Goal: Contribute content

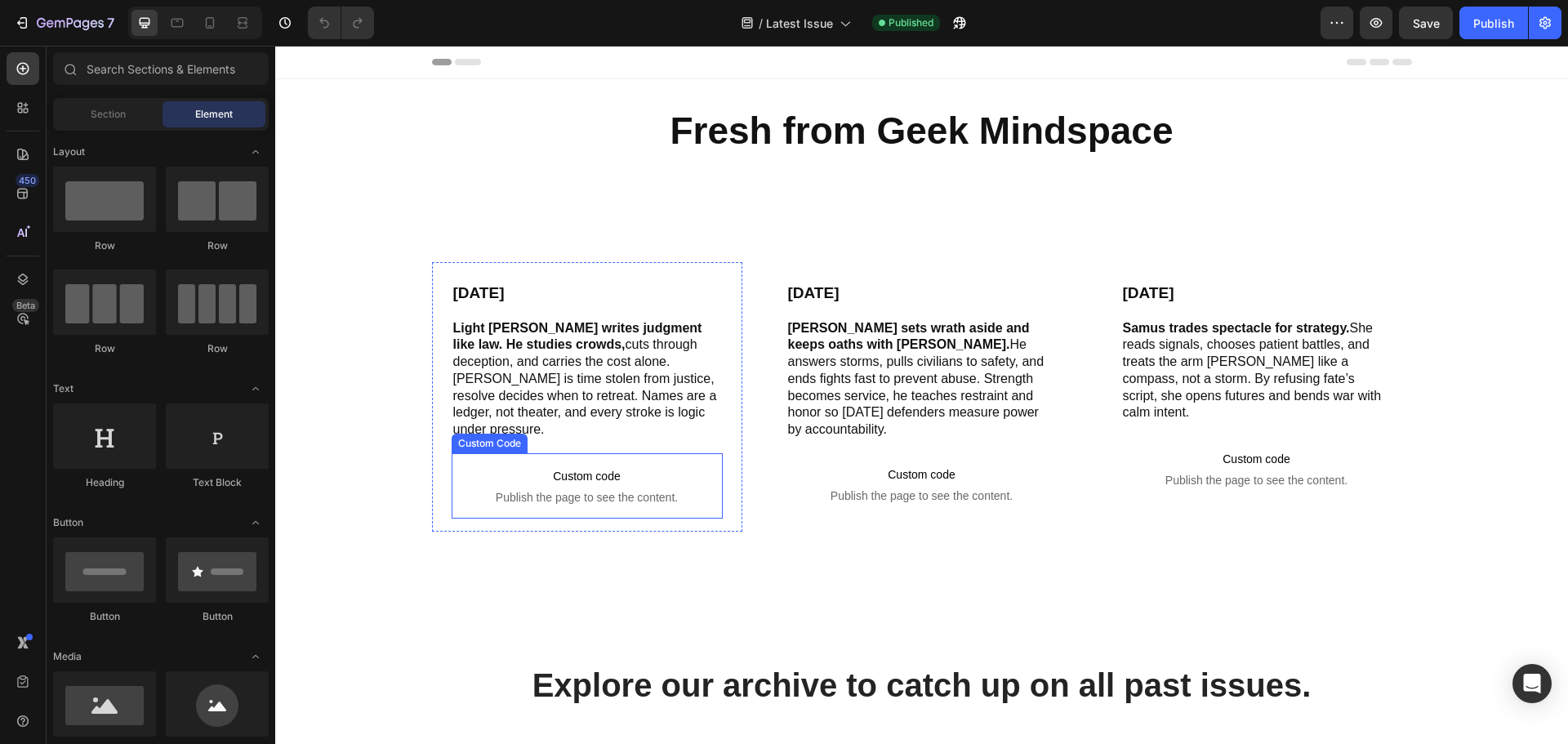
click at [559, 490] on span "Publish the page to see the content." at bounding box center [587, 498] width 271 height 16
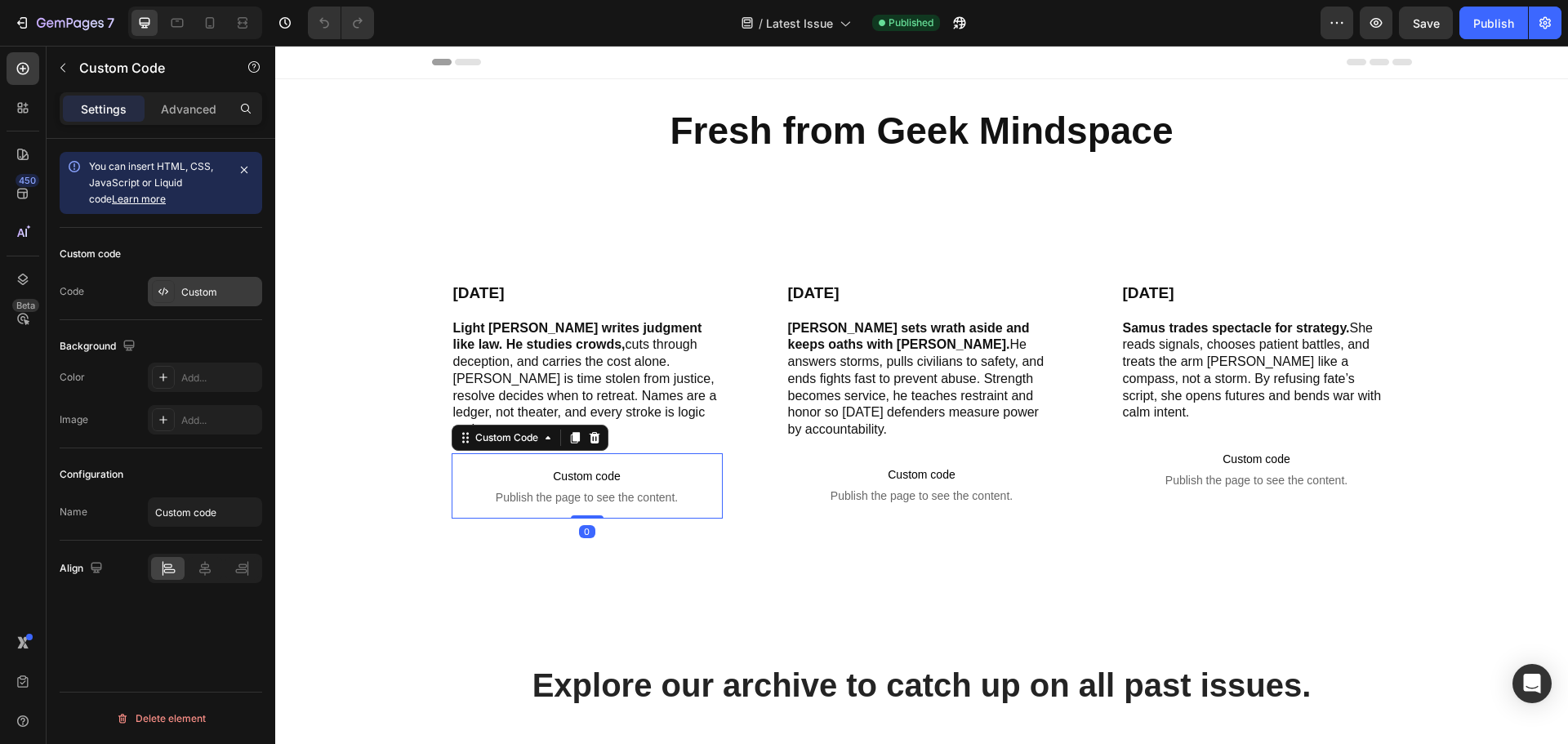
click at [246, 285] on div "Custom" at bounding box center [219, 292] width 77 height 15
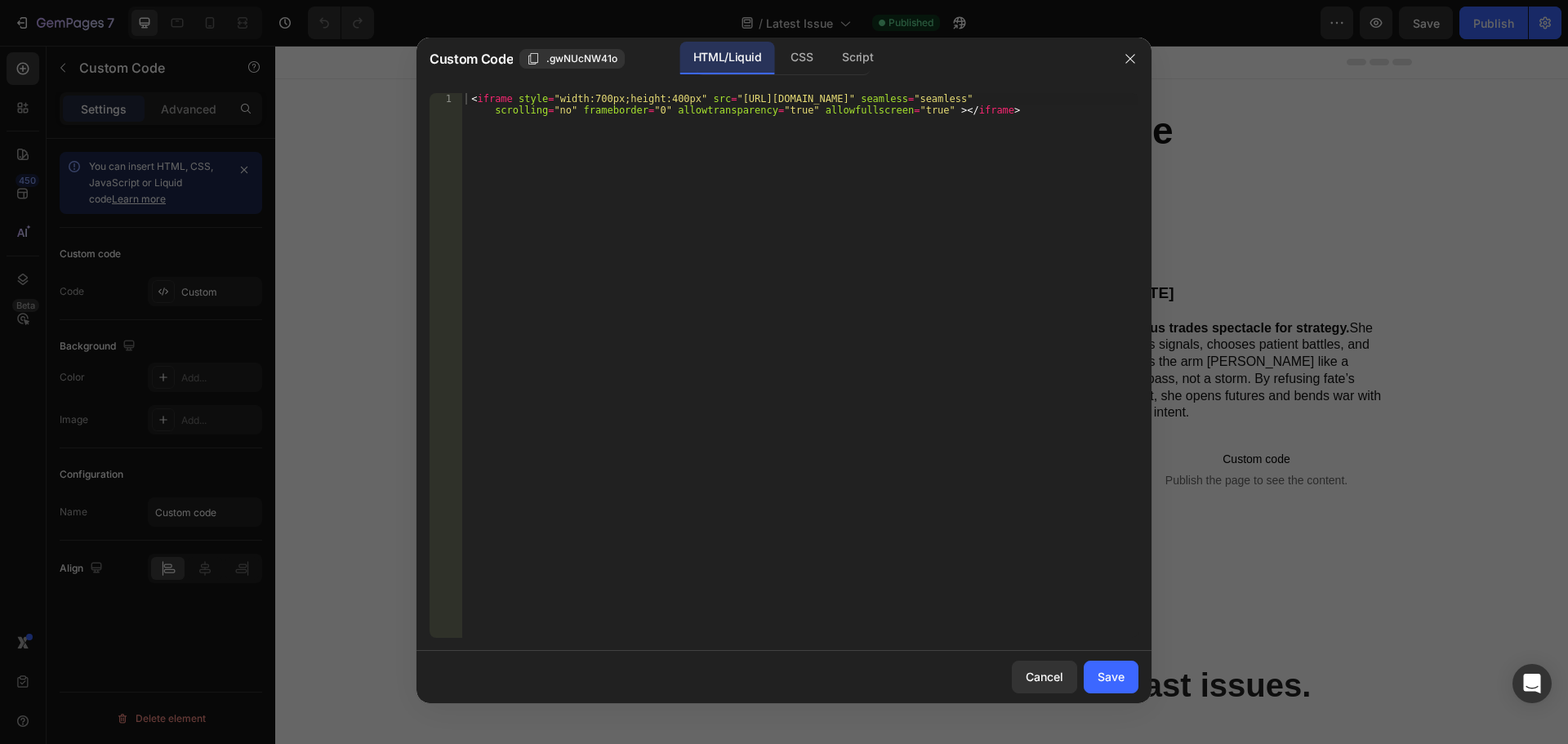
type textarea "<iframe style="width:700px;height:400px" src="[URL][DOMAIN_NAME]" seamless="sea…"
click at [667, 204] on div "< iframe style = "width:700px;height:400px" src = "[URL][DOMAIN_NAME]" seamless…" at bounding box center [800, 388] width 676 height 590
paste textarea "<iframe style="width:700px;height:400px" src="[URL][DOMAIN_NAME]" seamless="sea…"
type textarea "<iframe style="width:700px;height:400px" src="[URL][DOMAIN_NAME]" seamless="sea…"
click at [1095, 673] on button "Save" at bounding box center [1110, 677] width 55 height 33
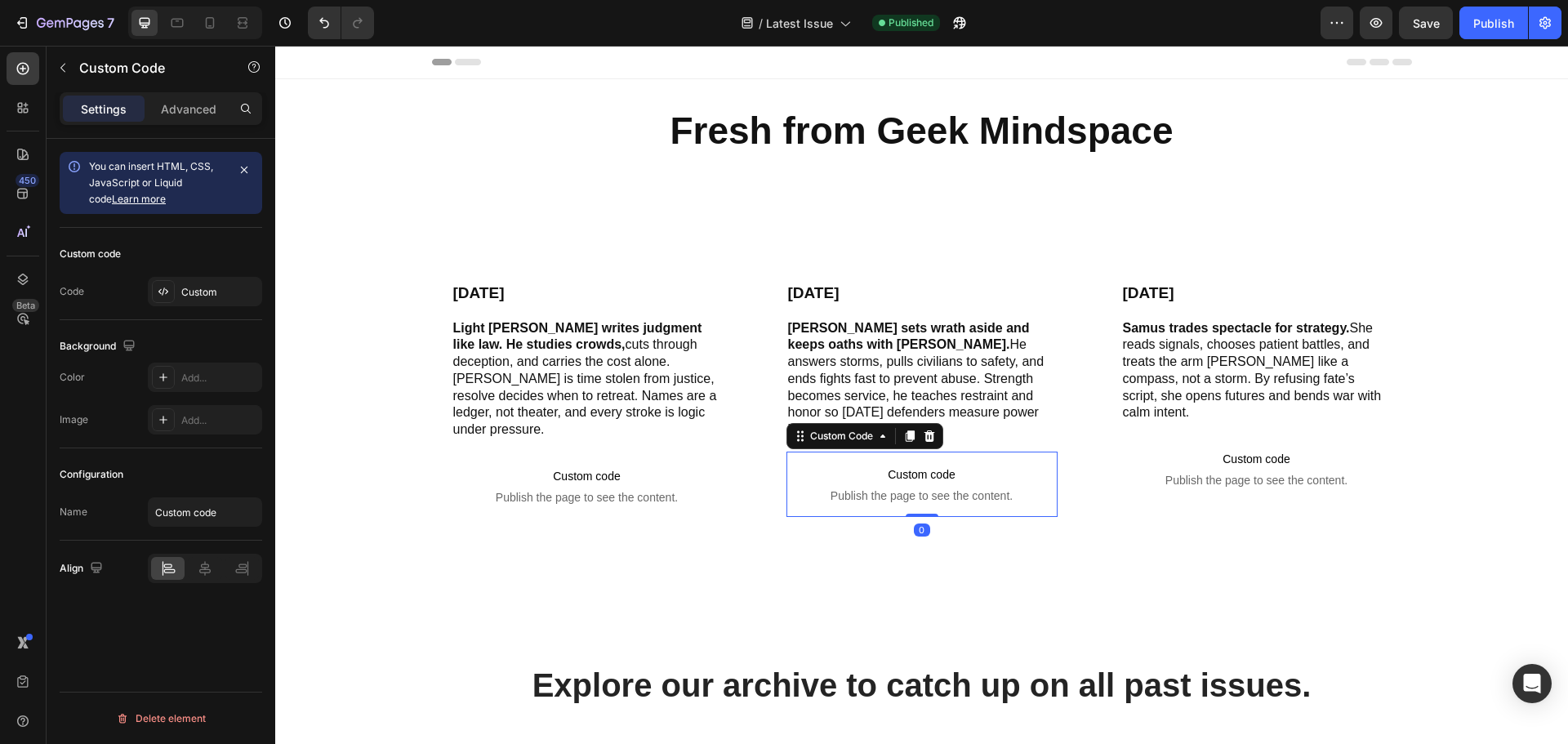
click at [966, 488] on span "Publish the page to see the content." at bounding box center [922, 496] width 271 height 16
click at [209, 305] on div "Custom" at bounding box center [204, 291] width 115 height 29
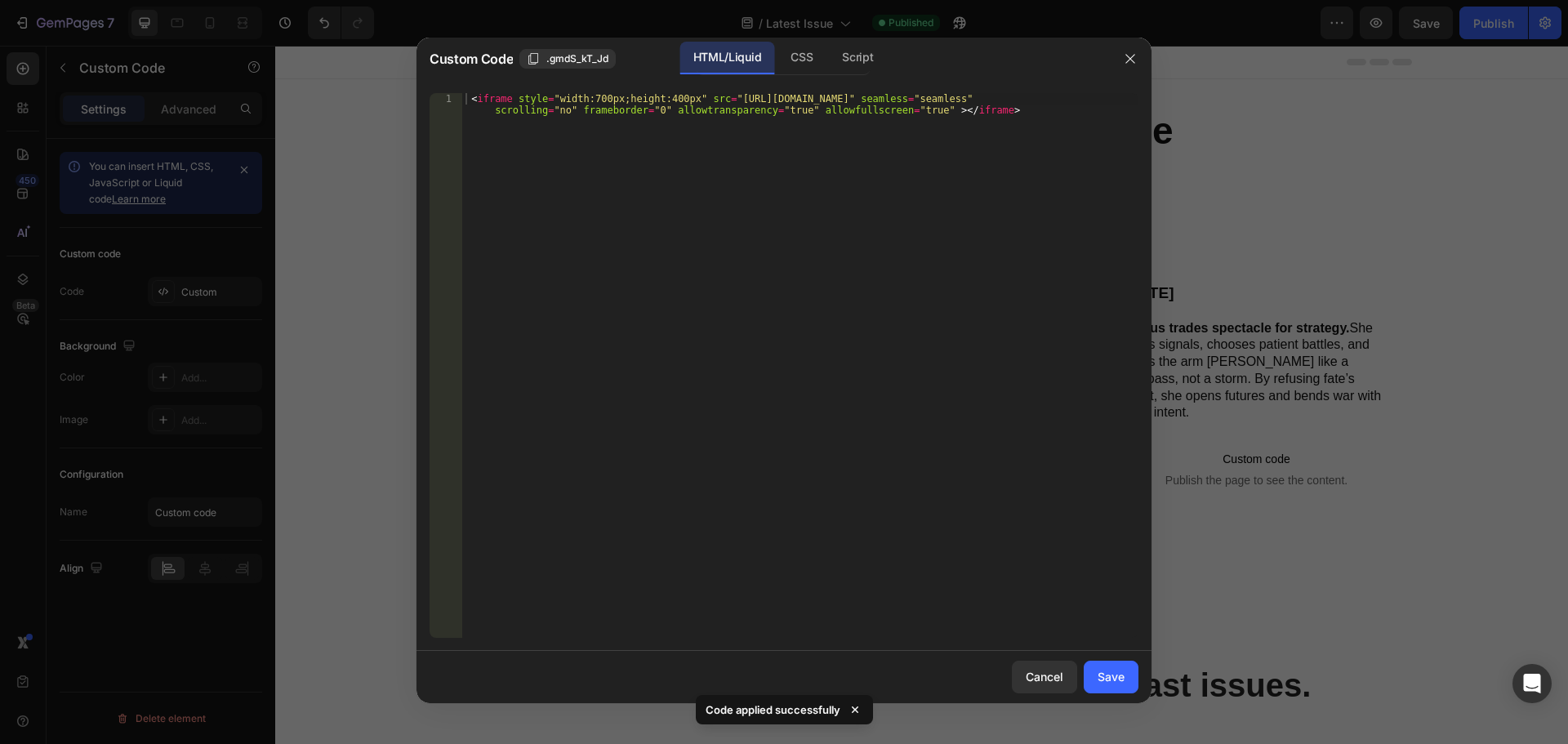
type textarea "<iframe style="width:700px;height:400px" src="[URL][DOMAIN_NAME]" seamless="sea…"
click at [693, 226] on div "< iframe style = "width:700px;height:400px" src = "[URL][DOMAIN_NAME]" seamless…" at bounding box center [800, 388] width 676 height 590
click at [1108, 679] on div "Save" at bounding box center [1110, 676] width 27 height 17
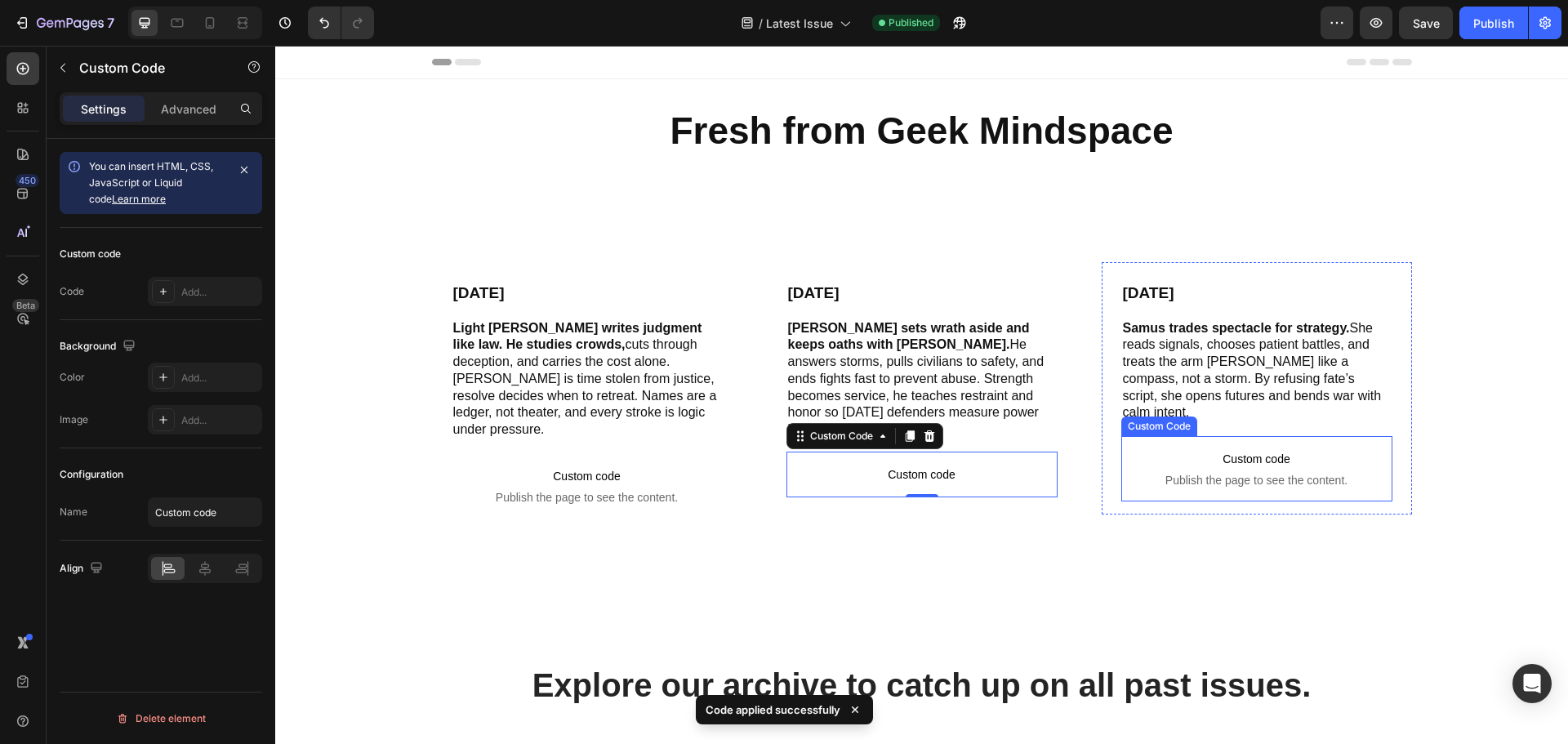
click at [1278, 452] on span "Custom code" at bounding box center [1257, 459] width 271 height 20
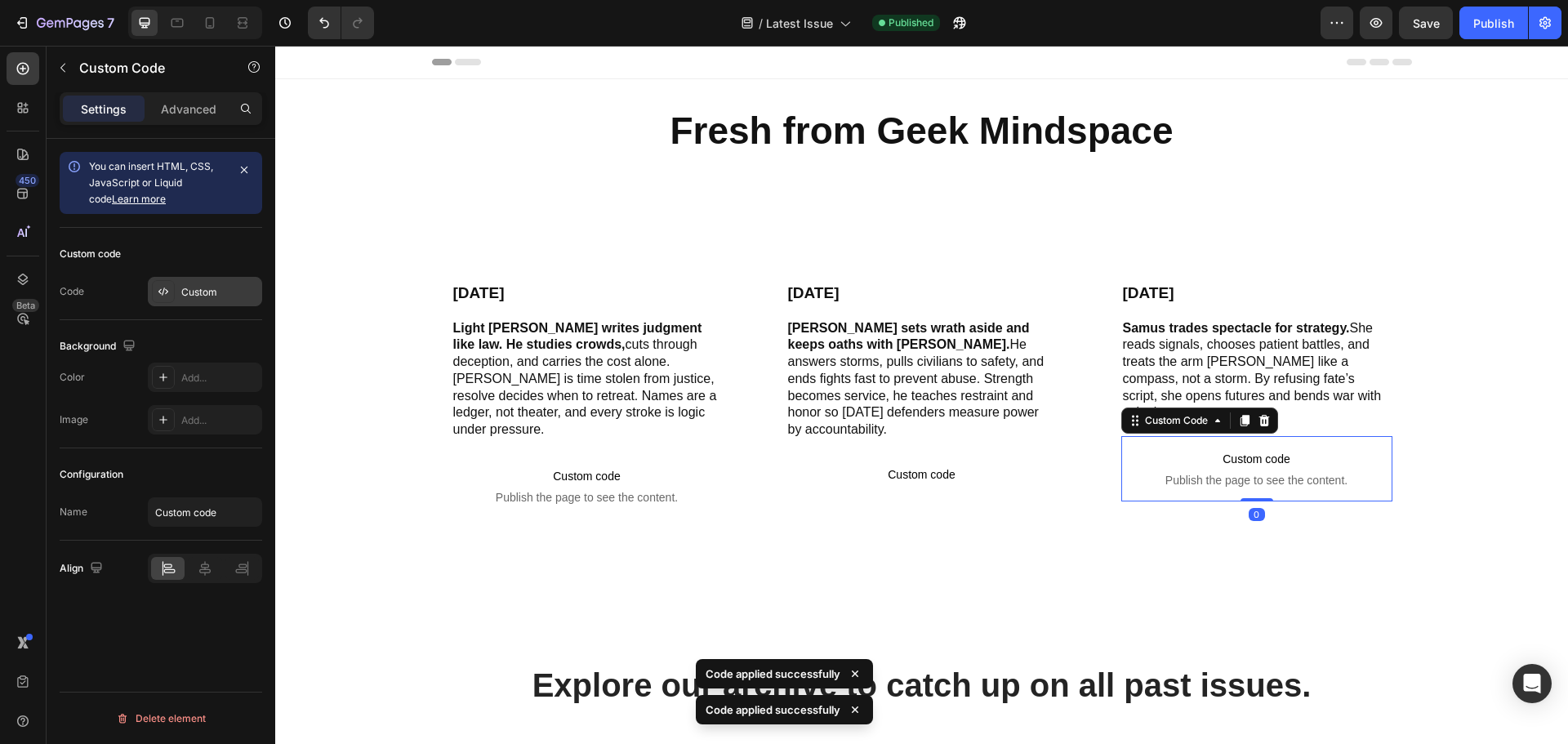
click at [182, 298] on div "Custom" at bounding box center [219, 292] width 77 height 15
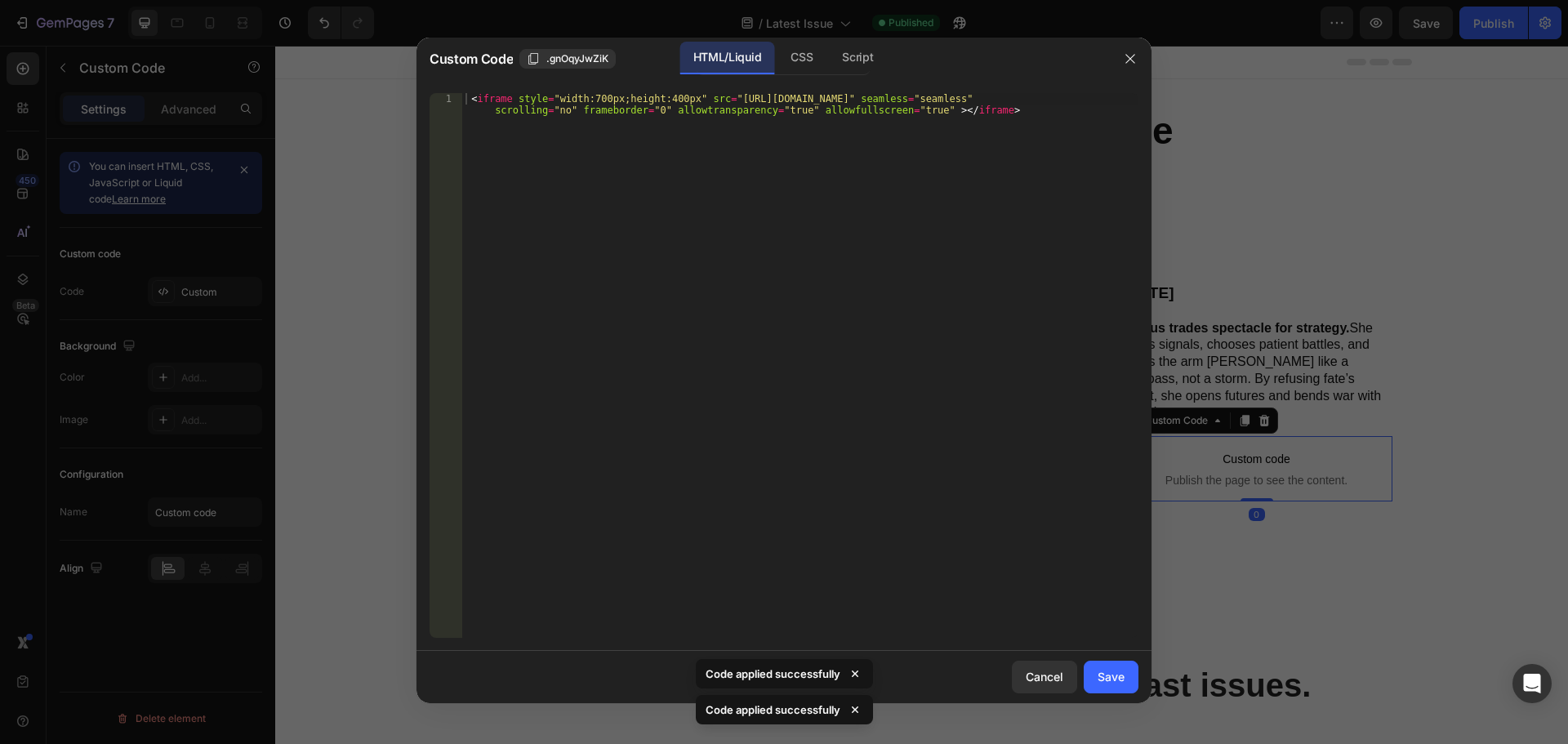
type textarea "<iframe style="width:700px;height:400px" src="[URL][DOMAIN_NAME]" seamless="sea…"
drag, startPoint x: 433, startPoint y: 225, endPoint x: 462, endPoint y: 211, distance: 32.2
click at [531, 194] on div "< iframe style = "width:700px;height:400px" src = "[URL][DOMAIN_NAME]" seamless…" at bounding box center [800, 388] width 676 height 590
click at [1121, 674] on div "Save" at bounding box center [1110, 676] width 27 height 17
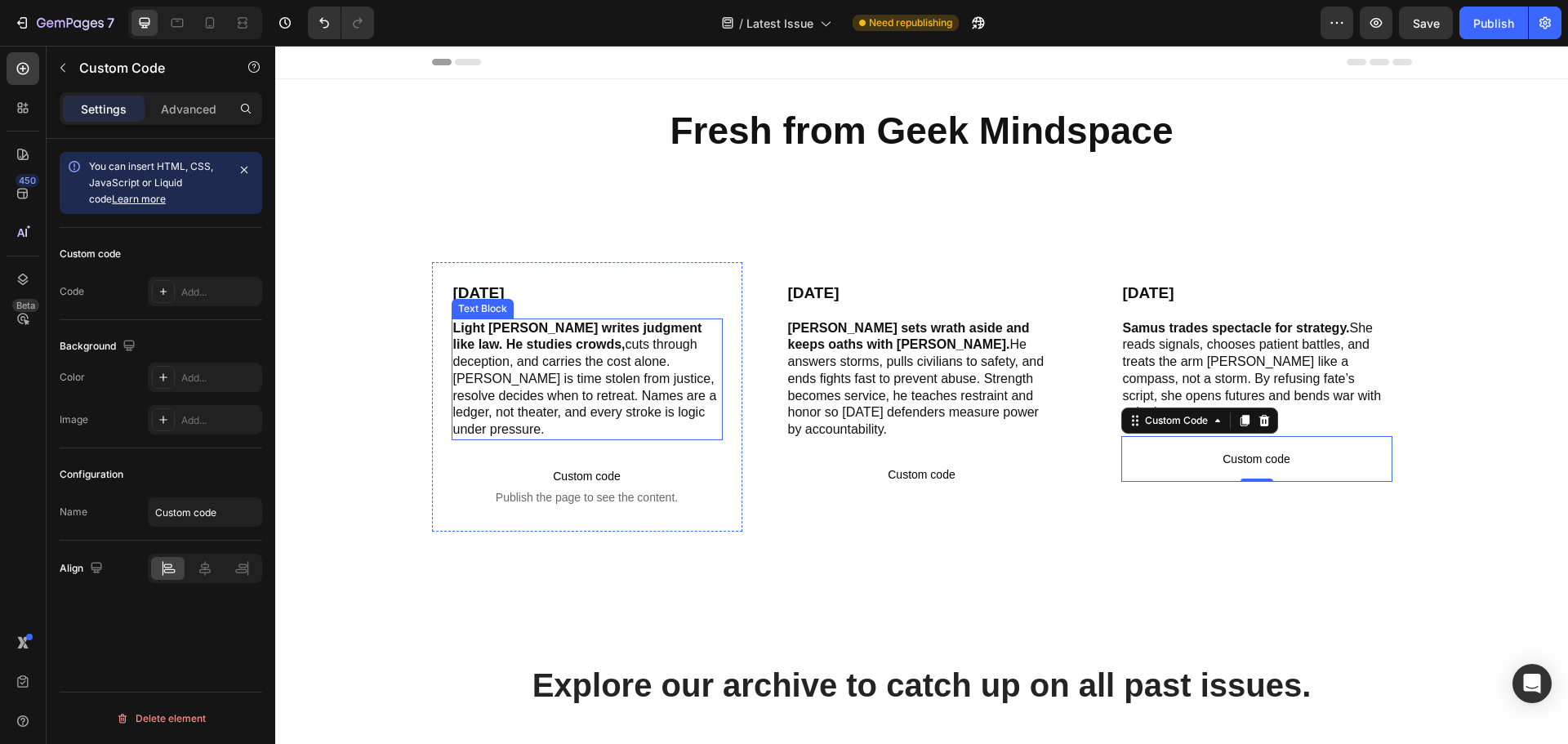
click at [595, 393] on p "Light [PERSON_NAME] writes judgment like law. He studies crowds, cuts through d…" at bounding box center [587, 380] width 268 height 120
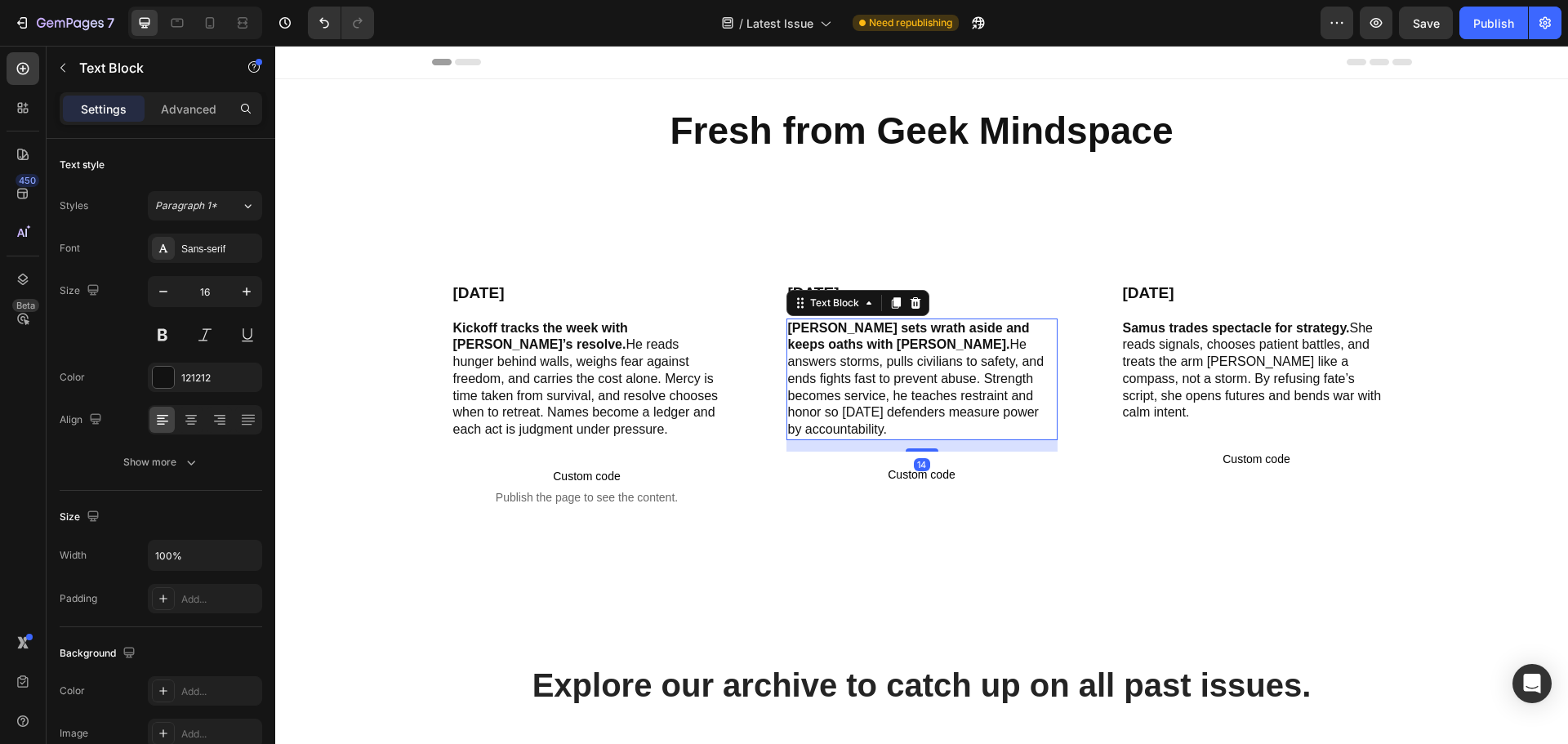
click at [866, 395] on p "[PERSON_NAME] sets wrath aside and keeps oaths with [PERSON_NAME]. He answers s…" at bounding box center [921, 380] width 268 height 120
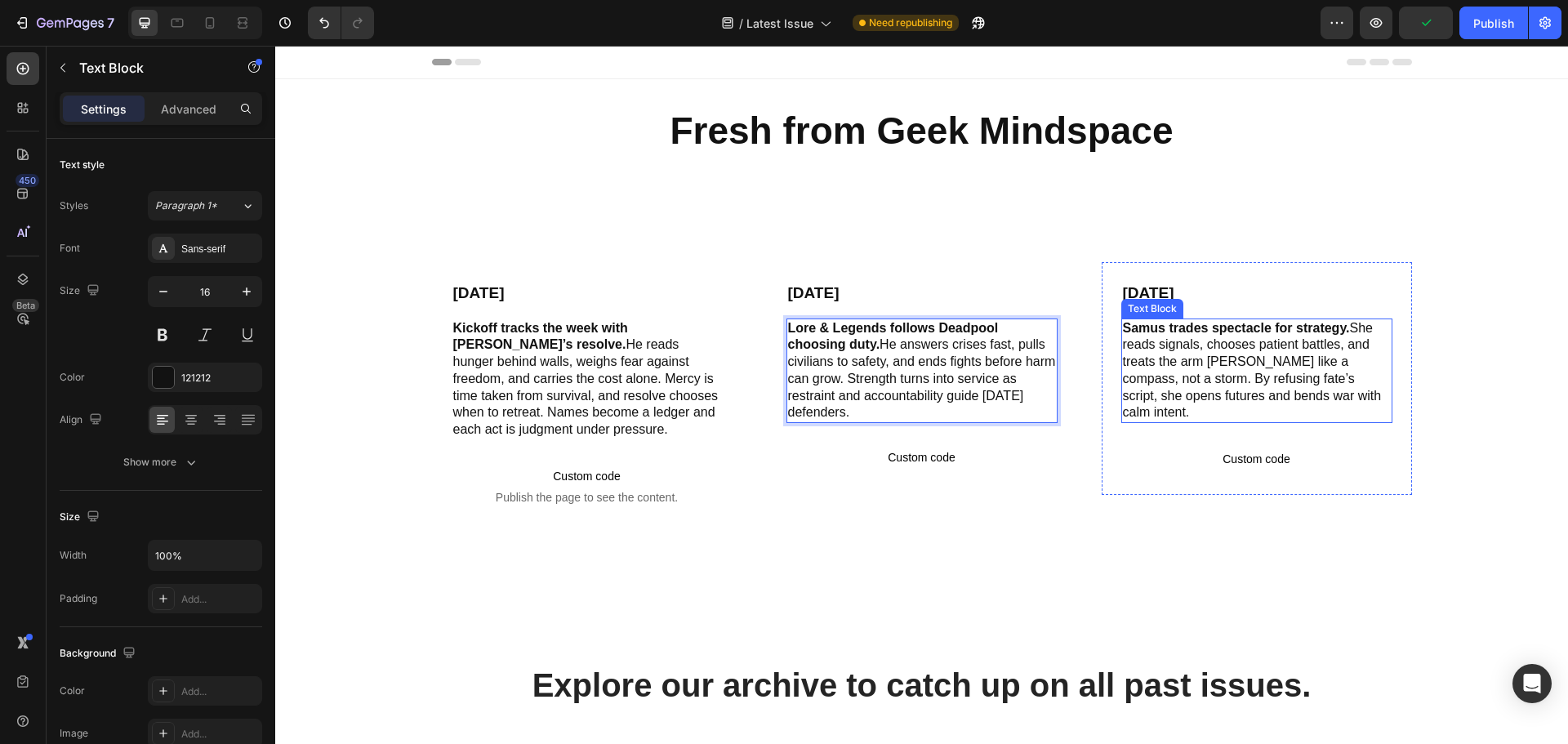
click at [1167, 354] on p "Samus trades spectacle for strategy. She reads signals, chooses patient battles…" at bounding box center [1256, 371] width 268 height 102
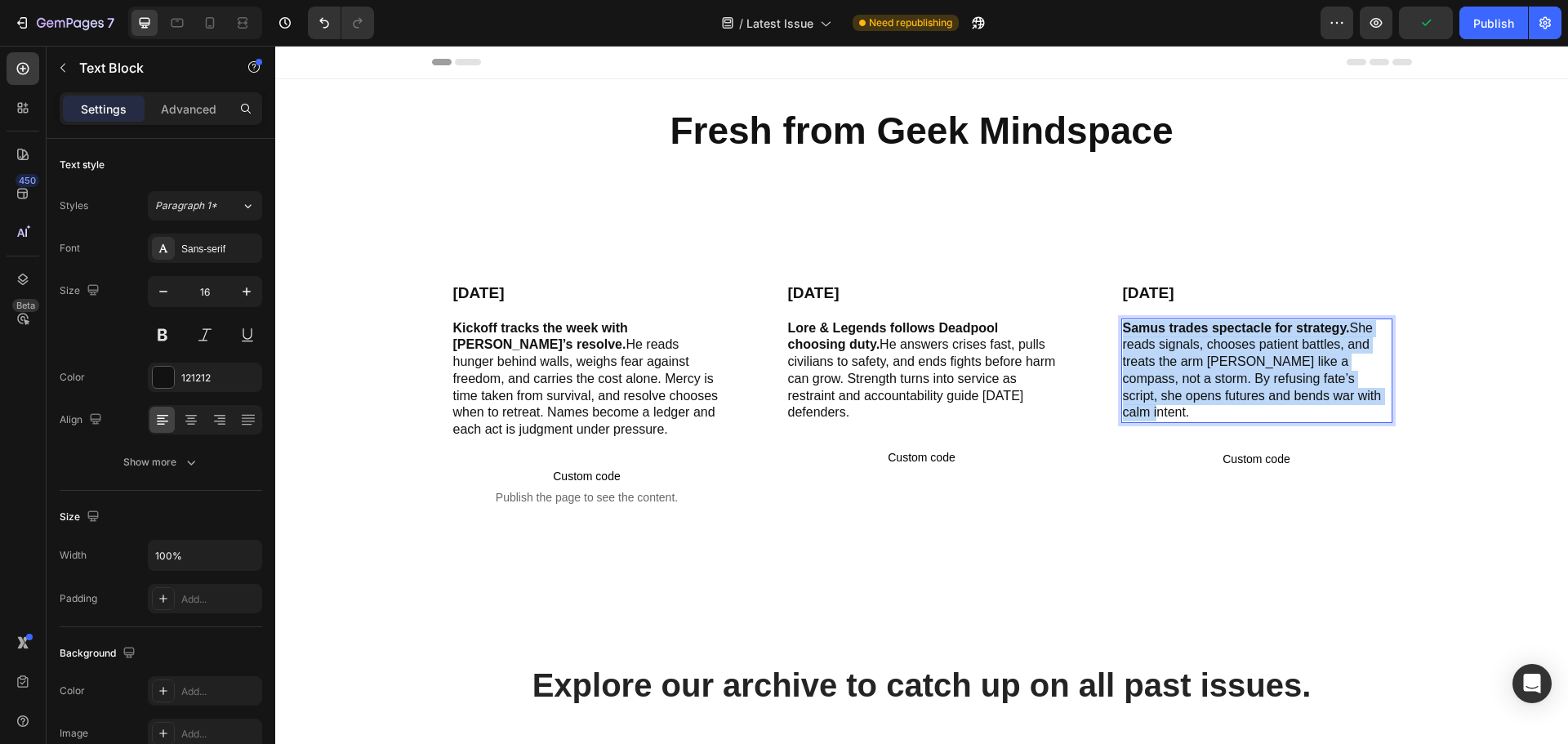
click at [1167, 354] on p "Samus trades spectacle for strategy. She reads signals, chooses patient battles…" at bounding box center [1256, 371] width 268 height 102
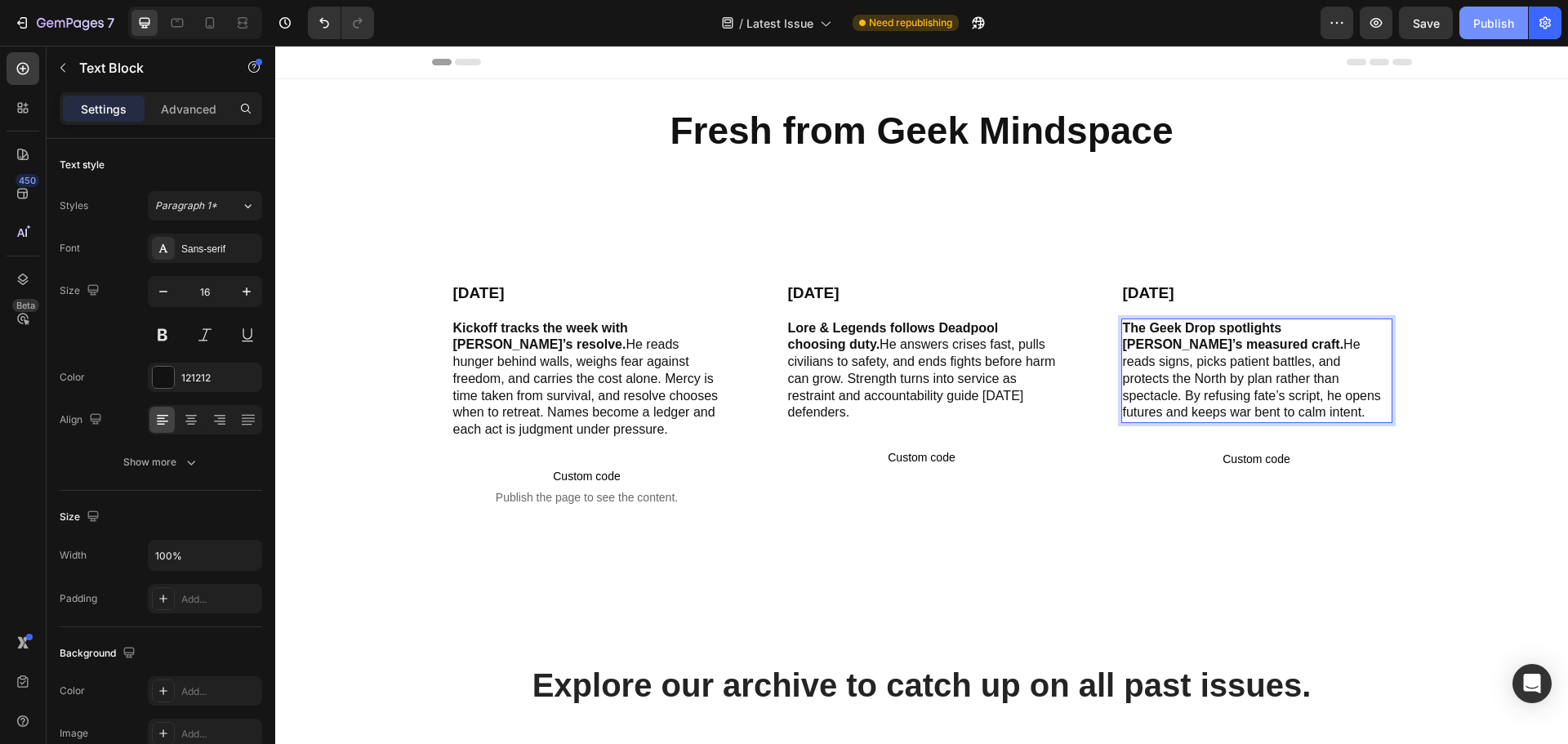
click at [1509, 25] on div "Publish" at bounding box center [1493, 23] width 41 height 17
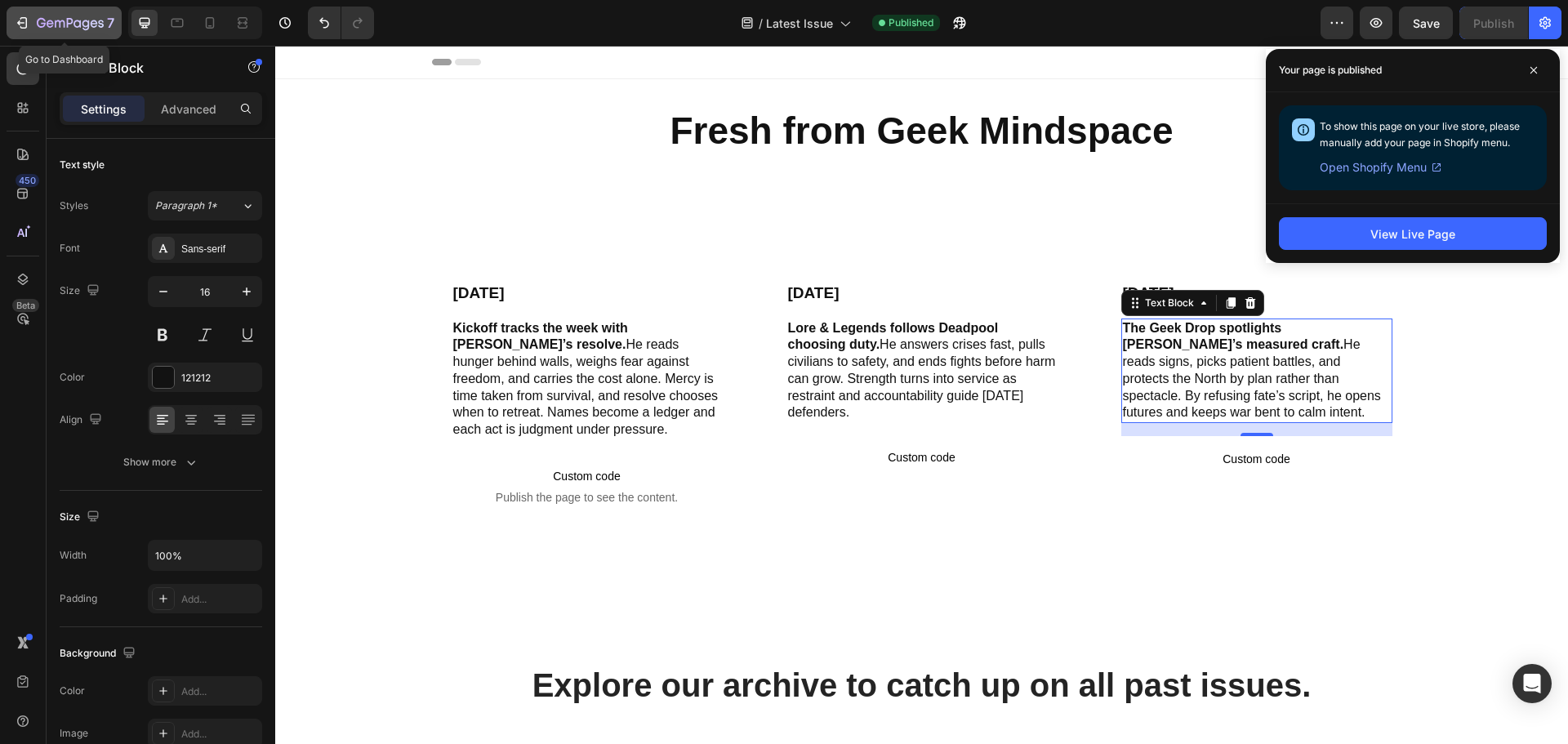
click at [82, 18] on icon "button" at bounding box center [70, 24] width 67 height 14
